Goal: Task Accomplishment & Management: Manage account settings

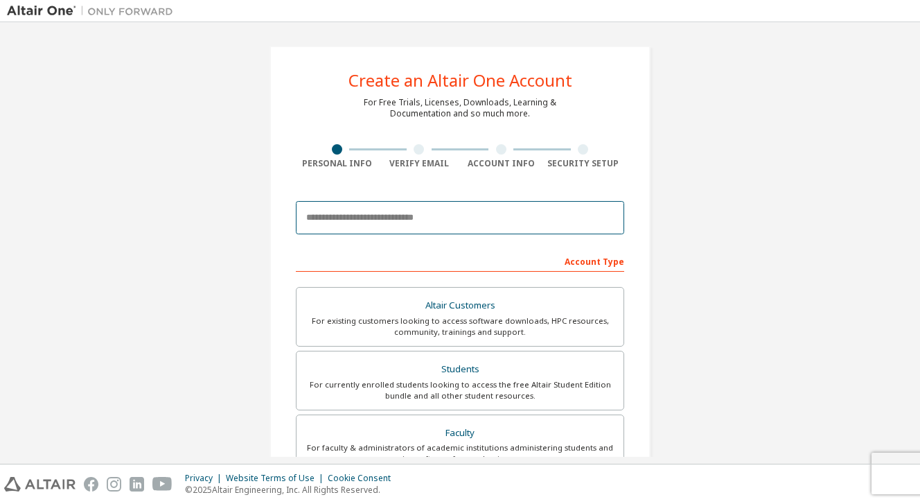
click at [327, 220] on input "email" at bounding box center [460, 217] width 328 height 33
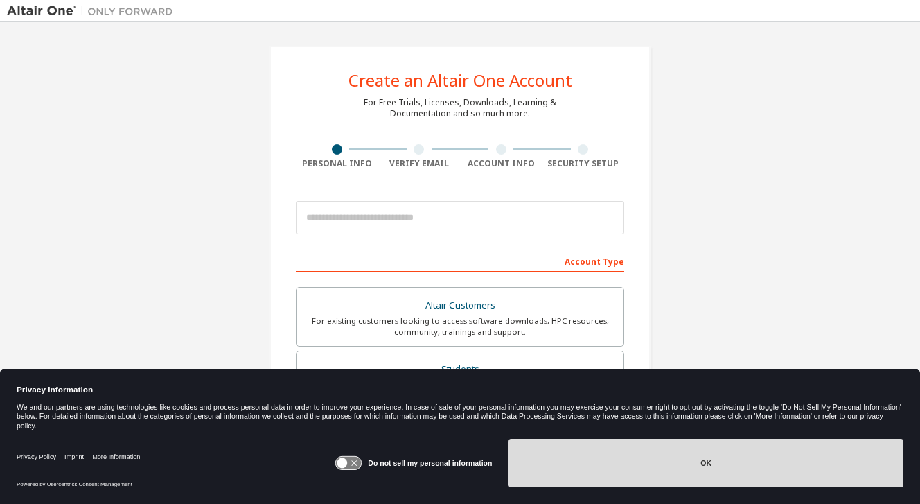
click at [599, 453] on button "OK" at bounding box center [706, 463] width 395 height 49
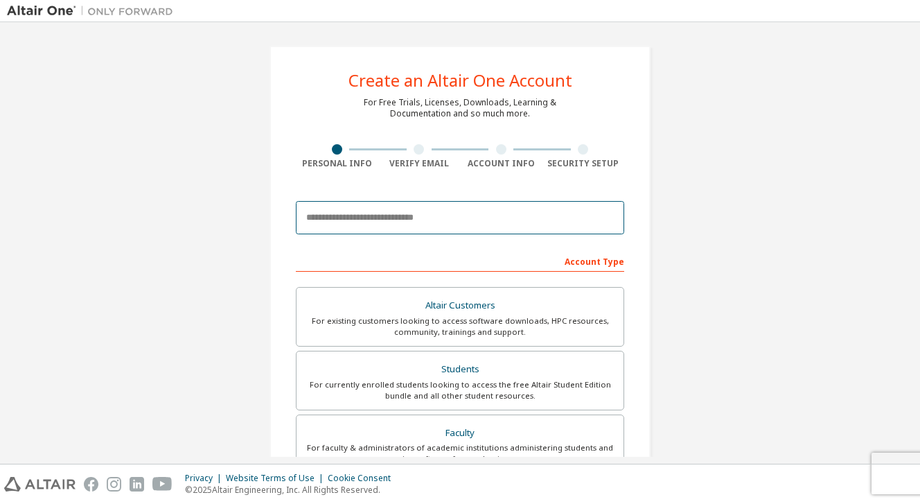
click at [387, 225] on input "email" at bounding box center [460, 217] width 328 height 33
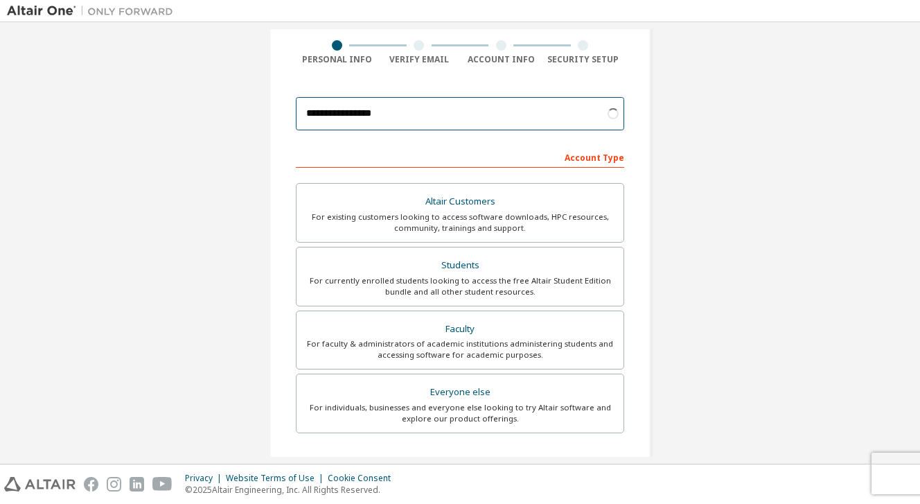
scroll to position [161, 0]
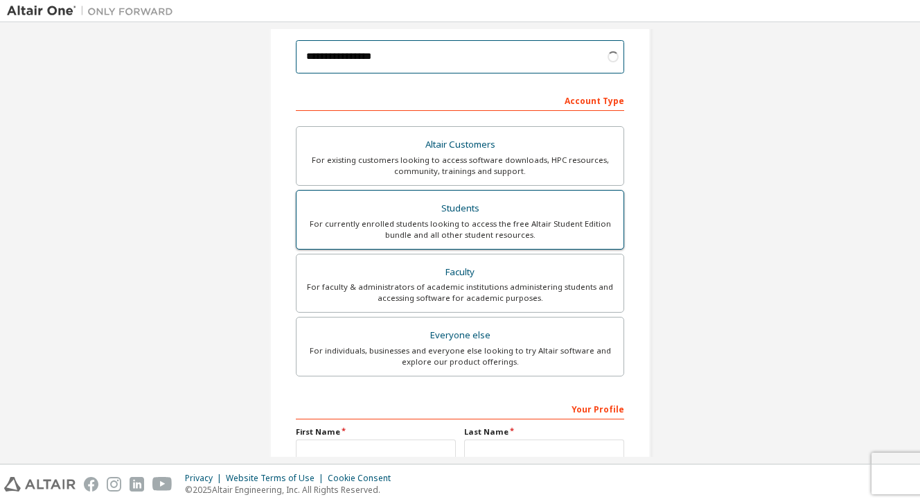
type input "**********"
click at [343, 223] on div "For currently enrolled students looking to access the free Altair Student Editi…" at bounding box center [460, 229] width 310 height 22
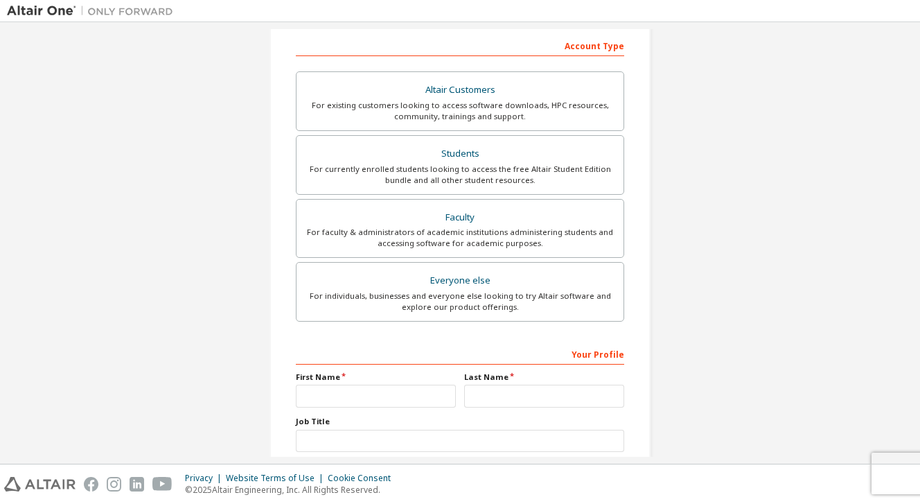
scroll to position [303, 0]
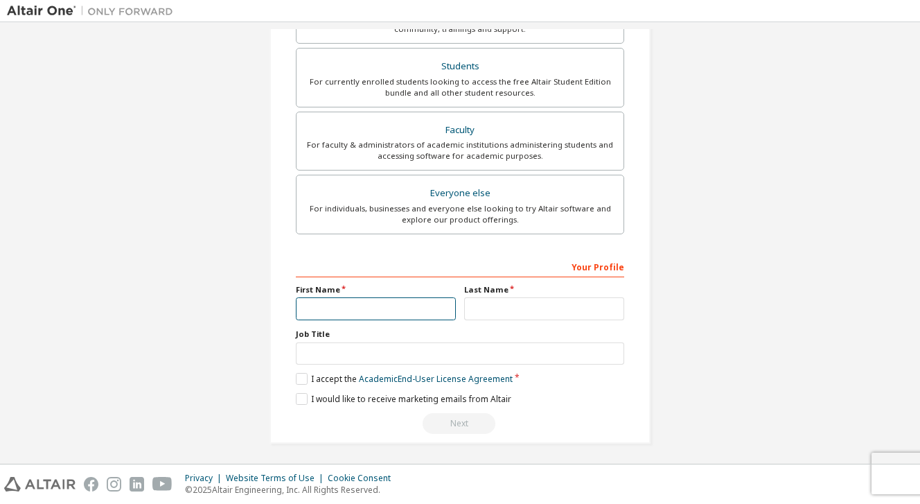
click at [318, 304] on input "text" at bounding box center [376, 308] width 160 height 23
type input "****"
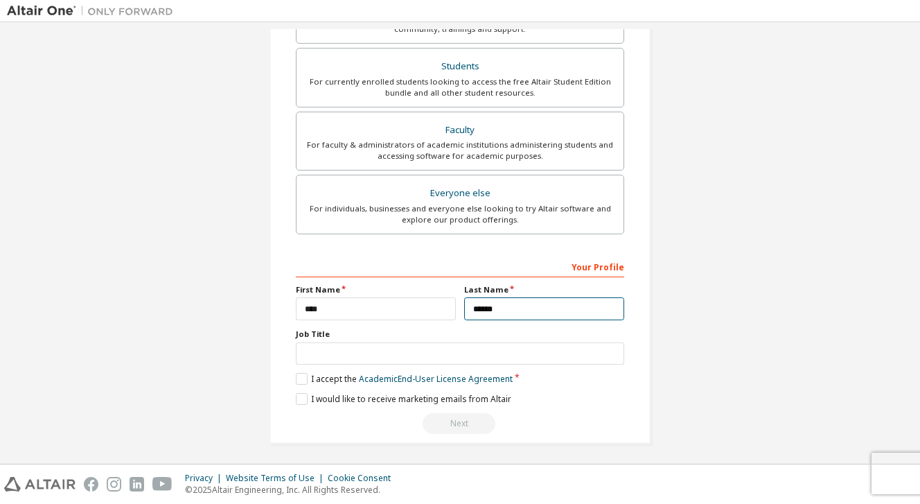
type input "******"
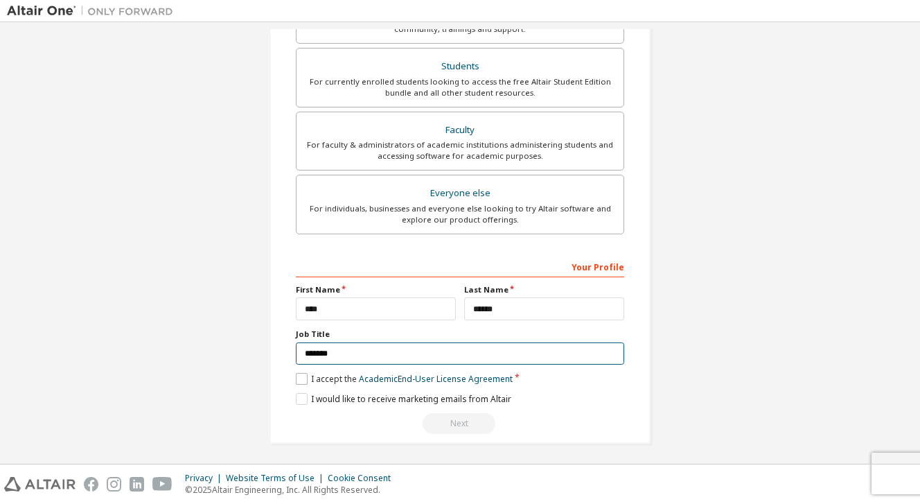
type input "*******"
click at [299, 379] on label "I accept the Academic End-User License Agreement" at bounding box center [404, 379] width 217 height 12
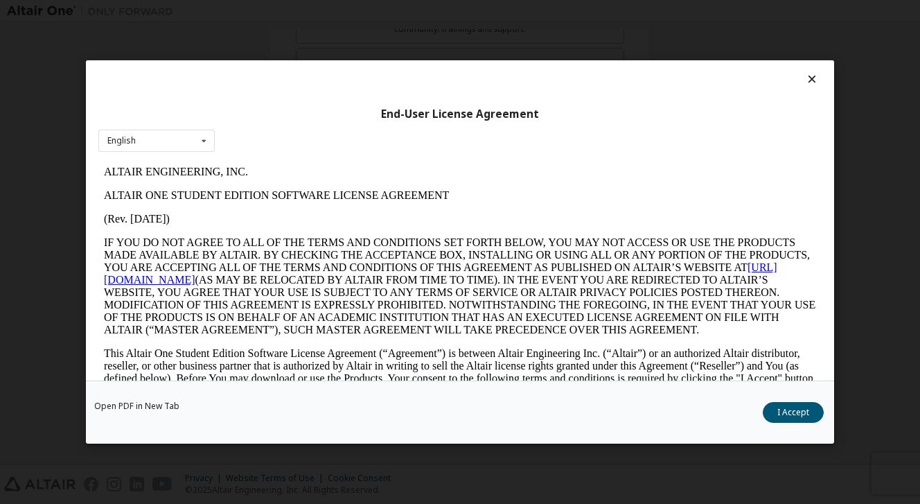
scroll to position [0, 0]
click at [798, 404] on button "I Accept" at bounding box center [793, 412] width 61 height 21
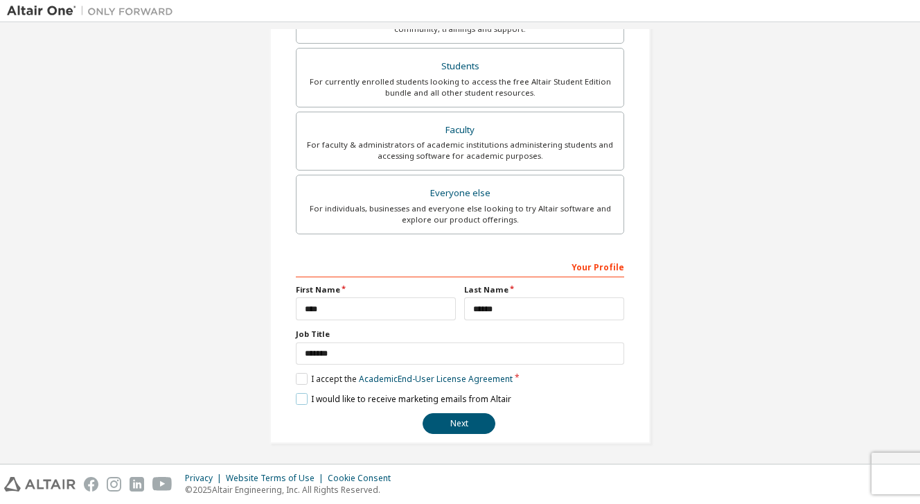
click at [328, 398] on label "I would like to receive marketing emails from Altair" at bounding box center [404, 399] width 216 height 12
click at [441, 427] on button "Next" at bounding box center [459, 423] width 73 height 21
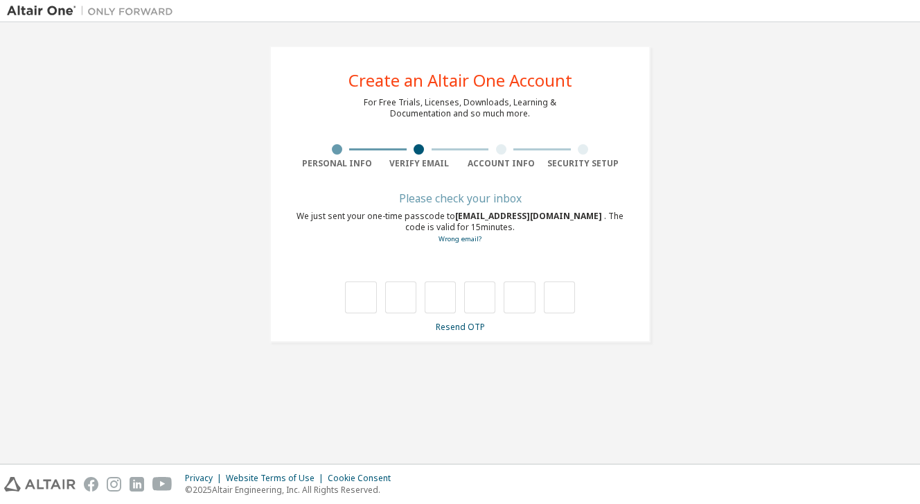
type input "*"
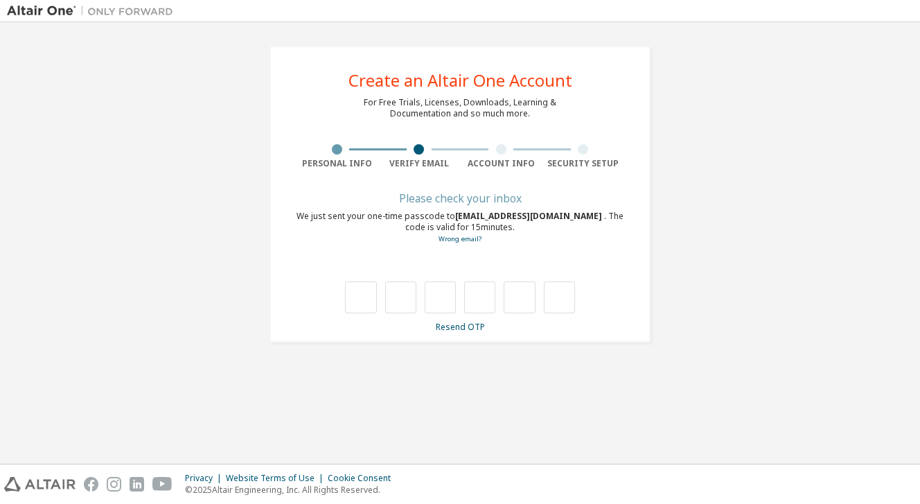
type input "*"
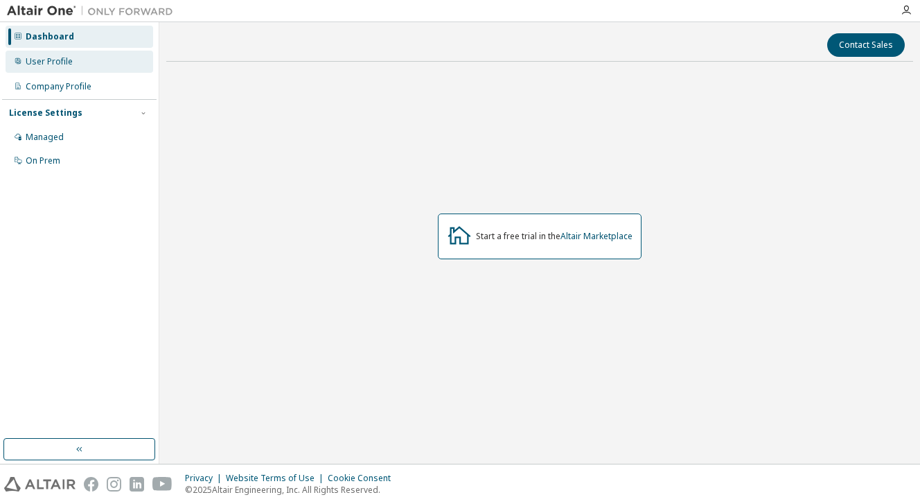
click at [53, 63] on div "User Profile" at bounding box center [49, 61] width 47 height 11
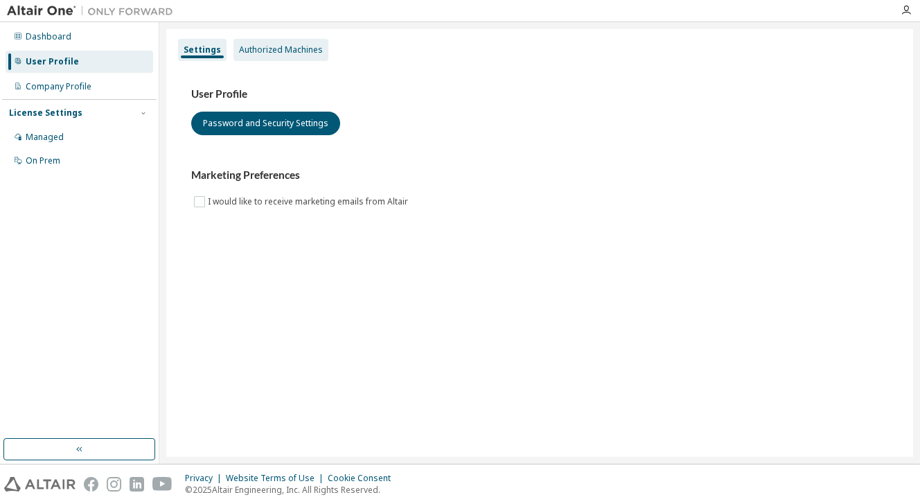
click at [235, 51] on div "Authorized Machines" at bounding box center [281, 50] width 95 height 22
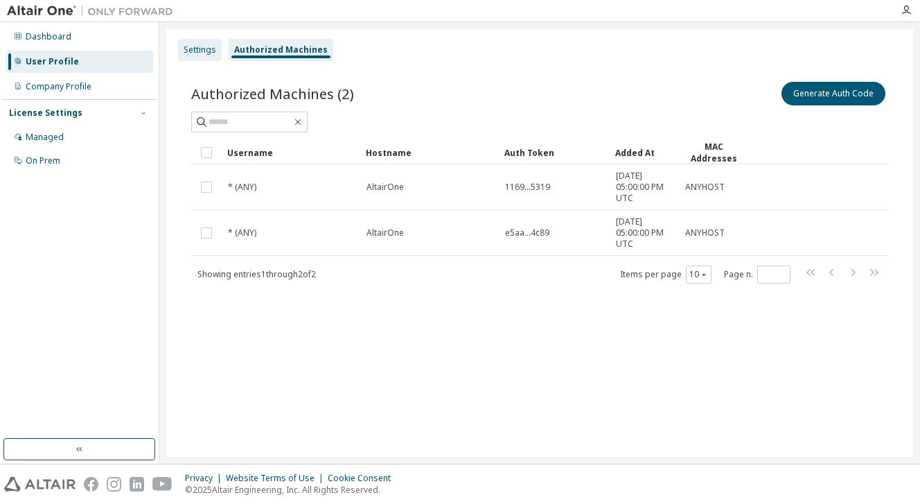
click at [192, 55] on div "Settings" at bounding box center [200, 50] width 44 height 22
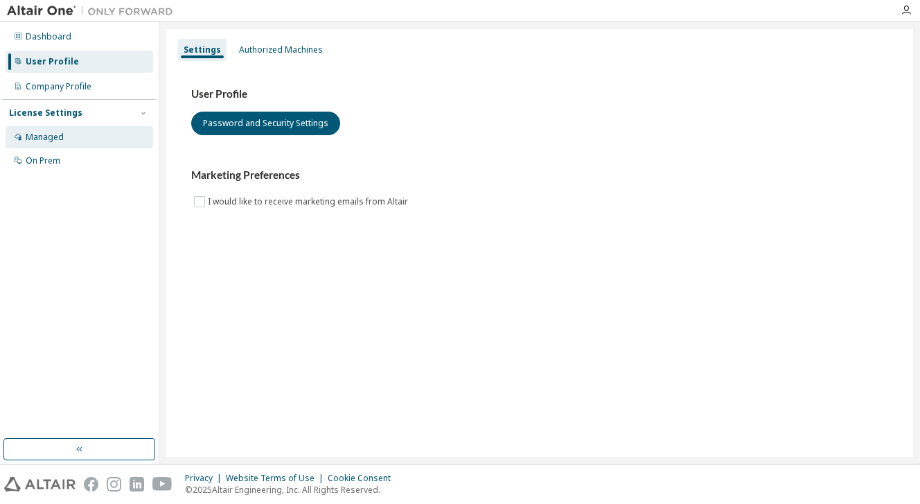
click at [50, 128] on div "Managed" at bounding box center [80, 137] width 148 height 22
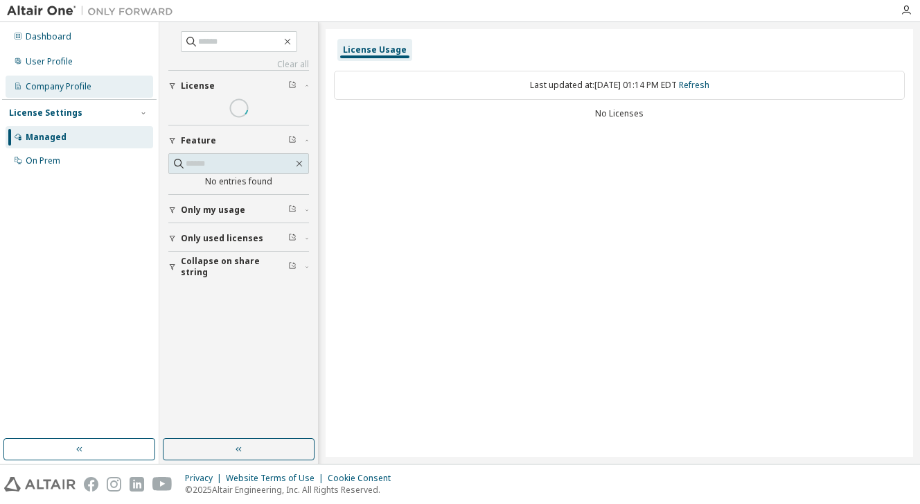
click at [67, 82] on div "Company Profile" at bounding box center [59, 86] width 66 height 11
